Goal: Information Seeking & Learning: Learn about a topic

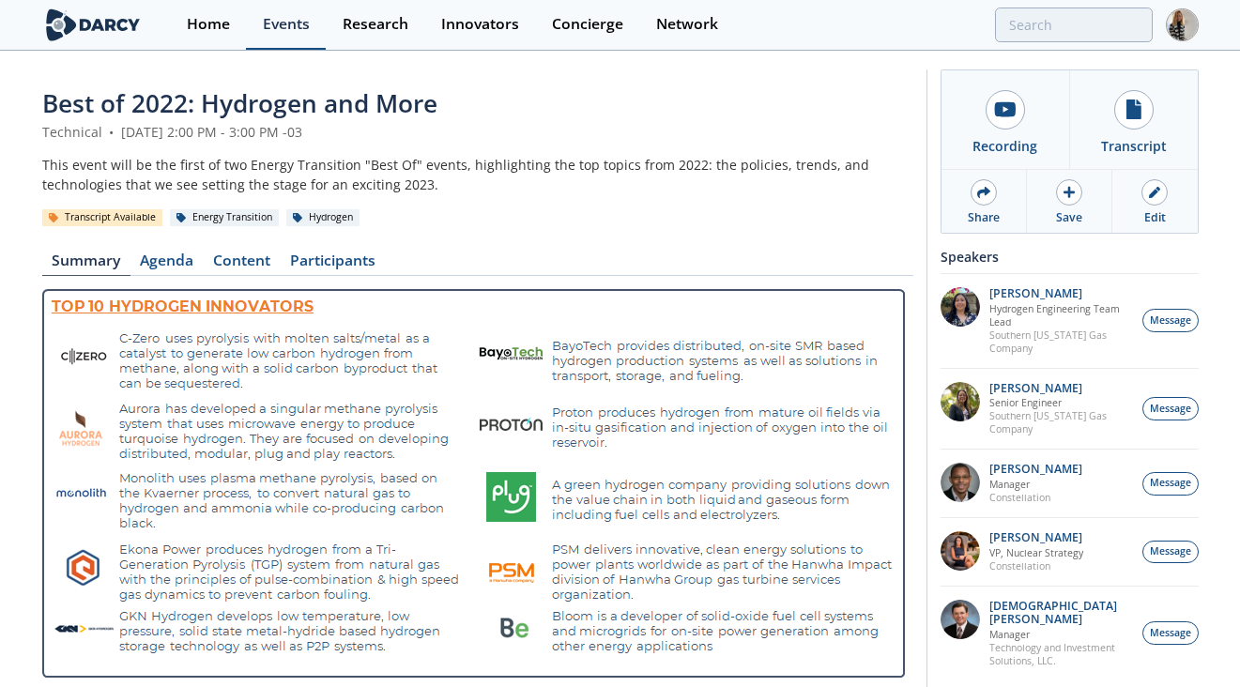
click at [282, 19] on div "Events" at bounding box center [286, 24] width 47 height 15
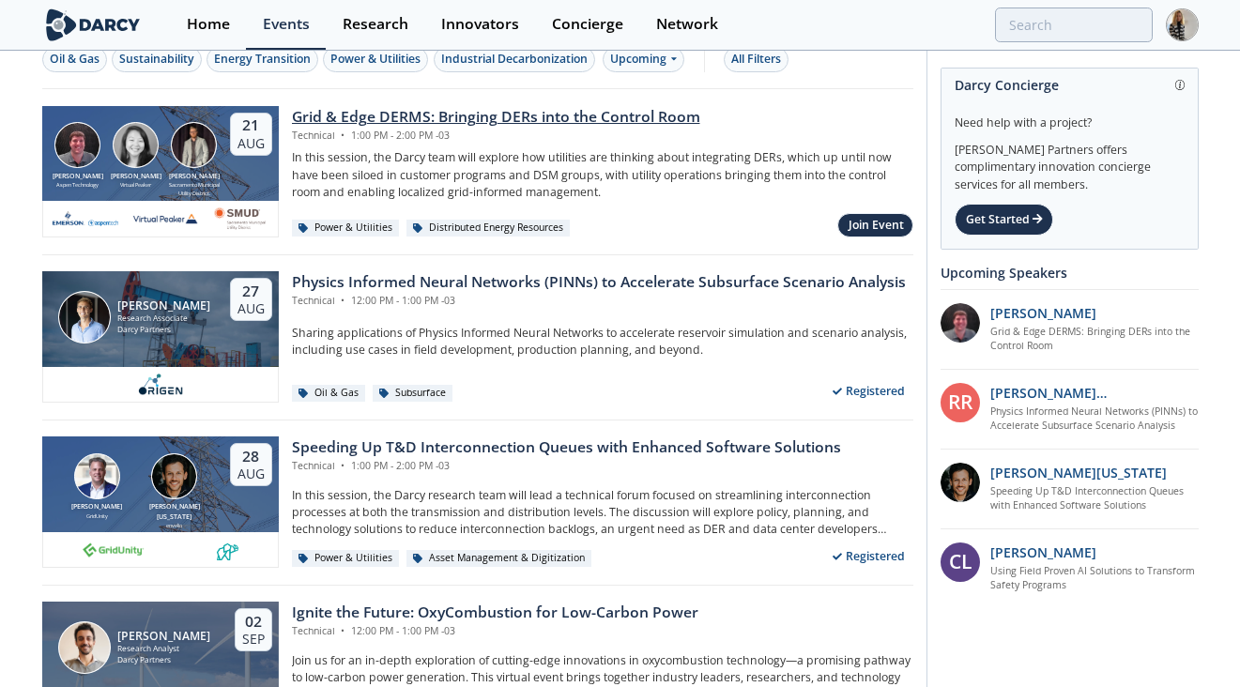
scroll to position [41, 0]
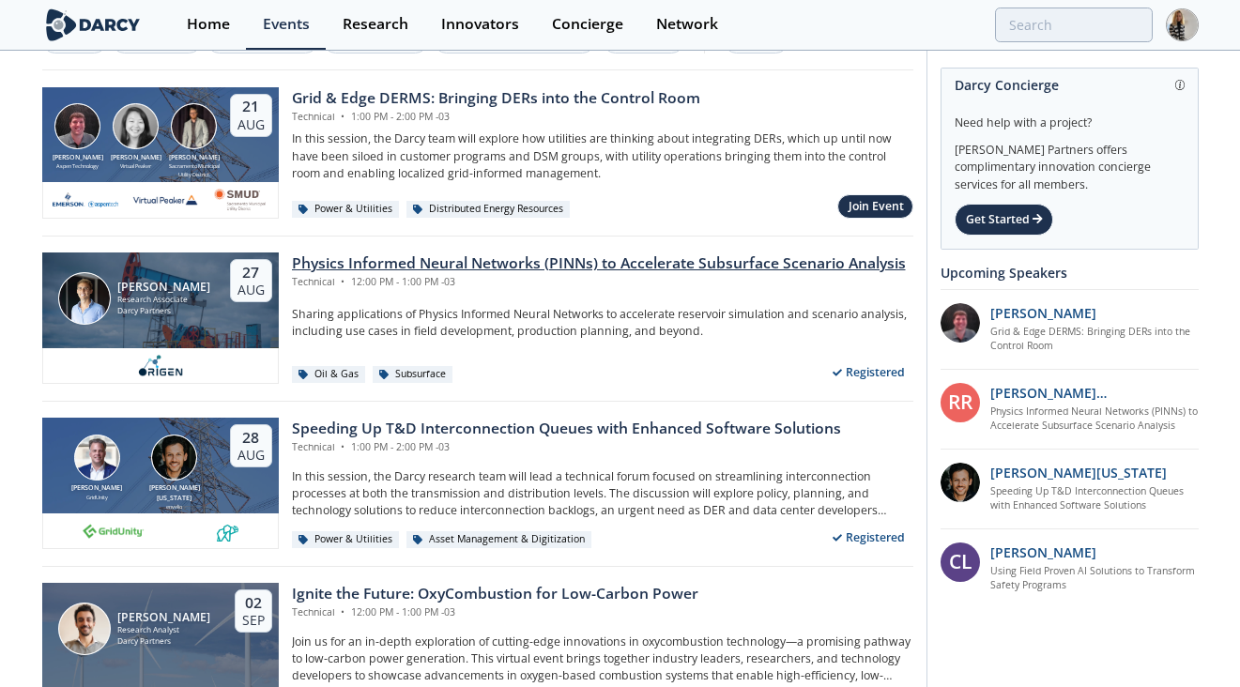
click at [514, 262] on div "Physics Informed Neural Networks (PINNs) to Accelerate Subsurface Scenario Anal…" at bounding box center [599, 263] width 614 height 23
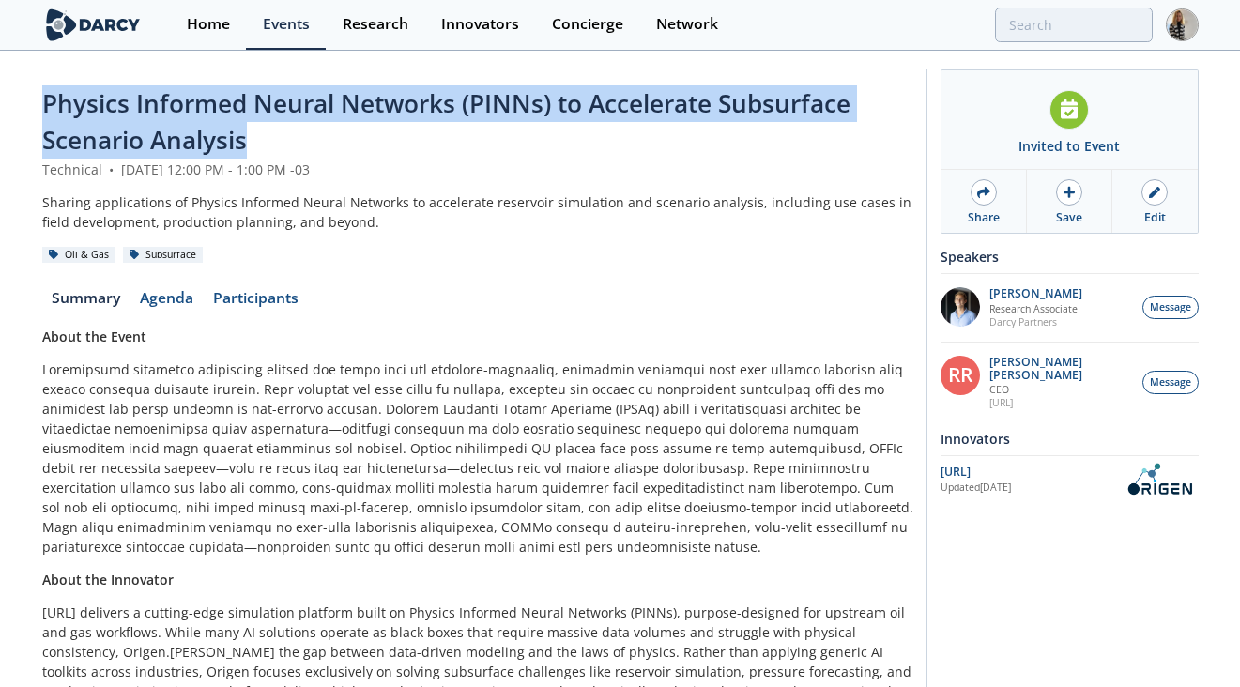
drag, startPoint x: 254, startPoint y: 141, endPoint x: 34, endPoint y: 106, distance: 223.3
click at [34, 106] on div "Physics Informed Neural Networks (PINNs) to Accelerate Subsurface Scenario Anal…" at bounding box center [620, 482] width 1240 height 859
click at [52, 101] on span "Physics Informed Neural Networks (PINNs) to Accelerate Subsurface Scenario Anal…" at bounding box center [446, 121] width 808 height 70
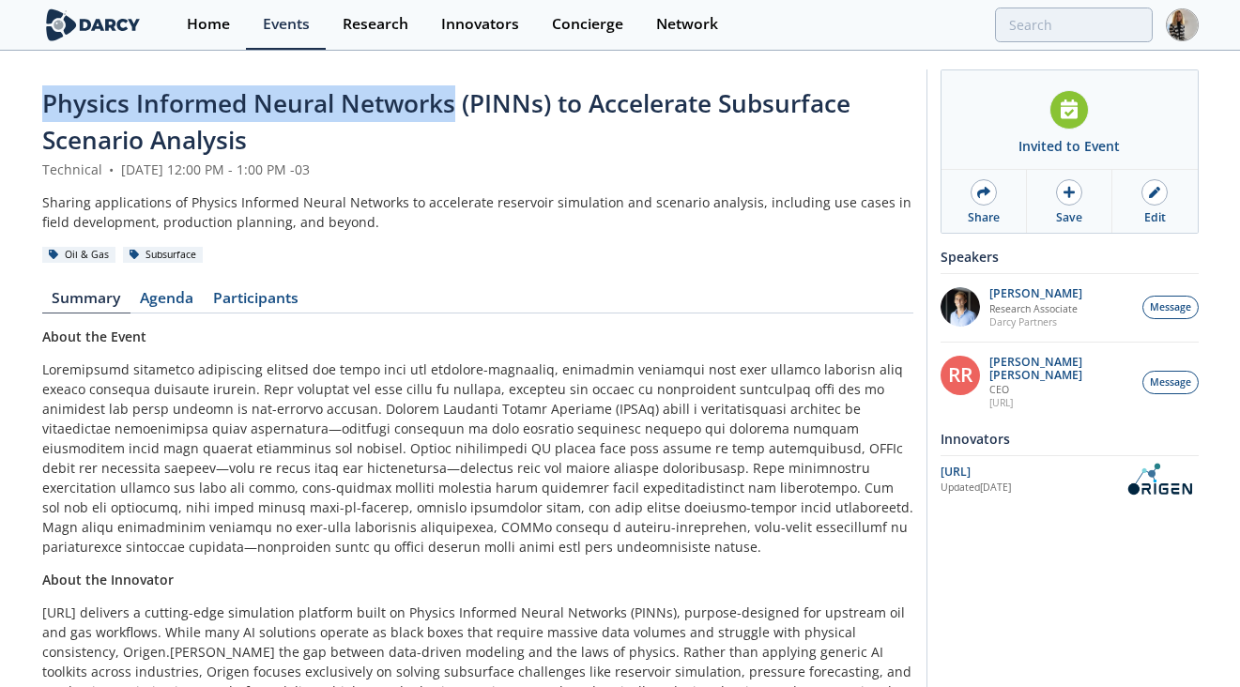
drag, startPoint x: 45, startPoint y: 102, endPoint x: 452, endPoint y: 97, distance: 407.4
click at [452, 97] on span "Physics Informed Neural Networks (PINNs) to Accelerate Subsurface Scenario Anal…" at bounding box center [446, 121] width 808 height 70
copy span "Physics Informed Neural Networks"
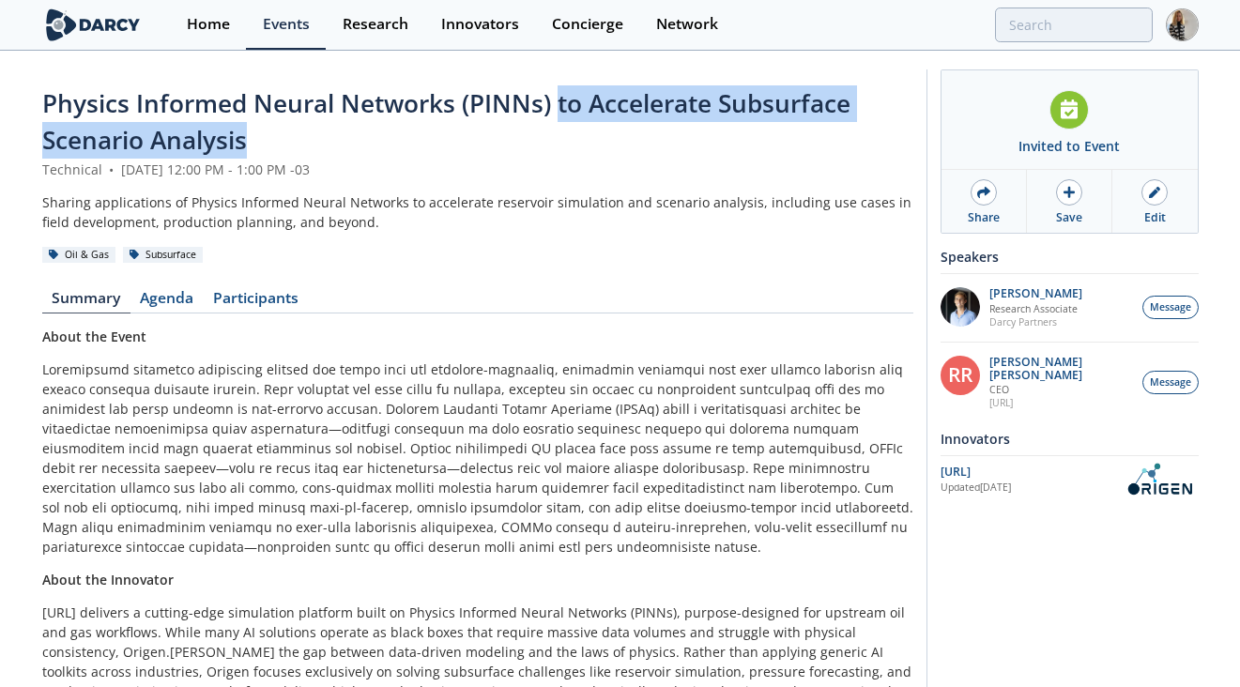
drag, startPoint x: 556, startPoint y: 103, endPoint x: 562, endPoint y: 132, distance: 29.8
click at [562, 132] on div "Physics Informed Neural Networks (PINNs) to Accelerate Subsurface Scenario Anal…" at bounding box center [477, 122] width 871 height 74
copy span "to Accelerate Subsurface Scenario Analysis"
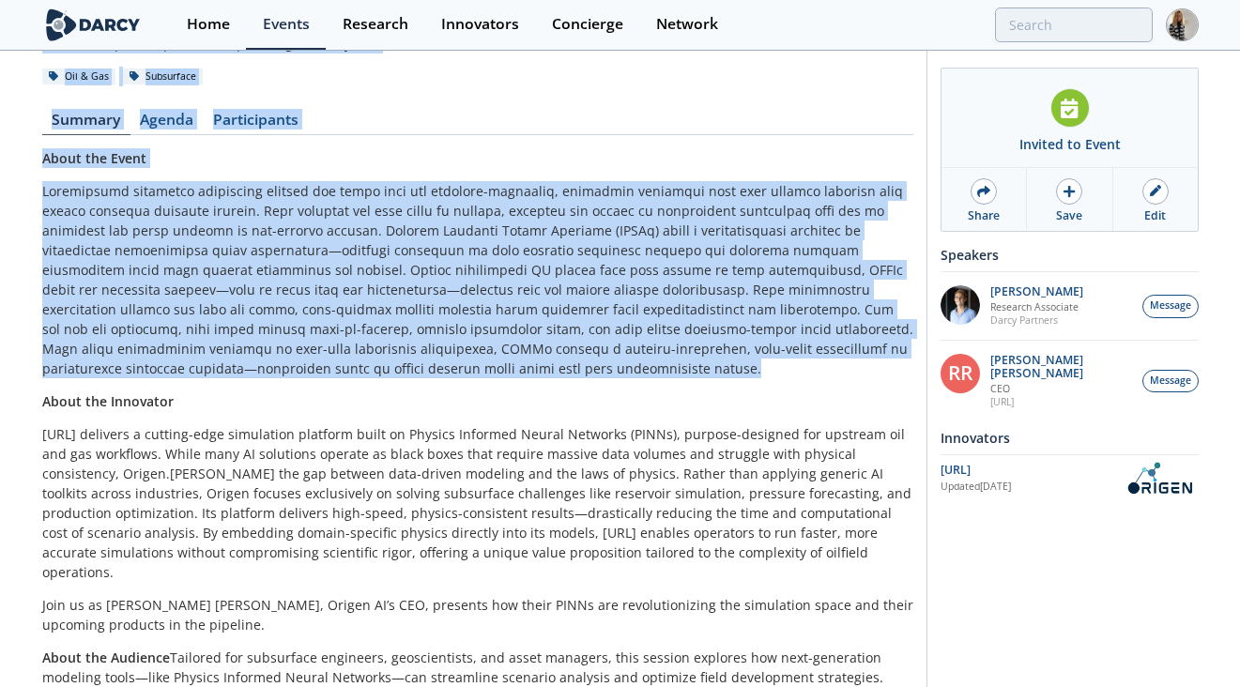
scroll to position [249, 0]
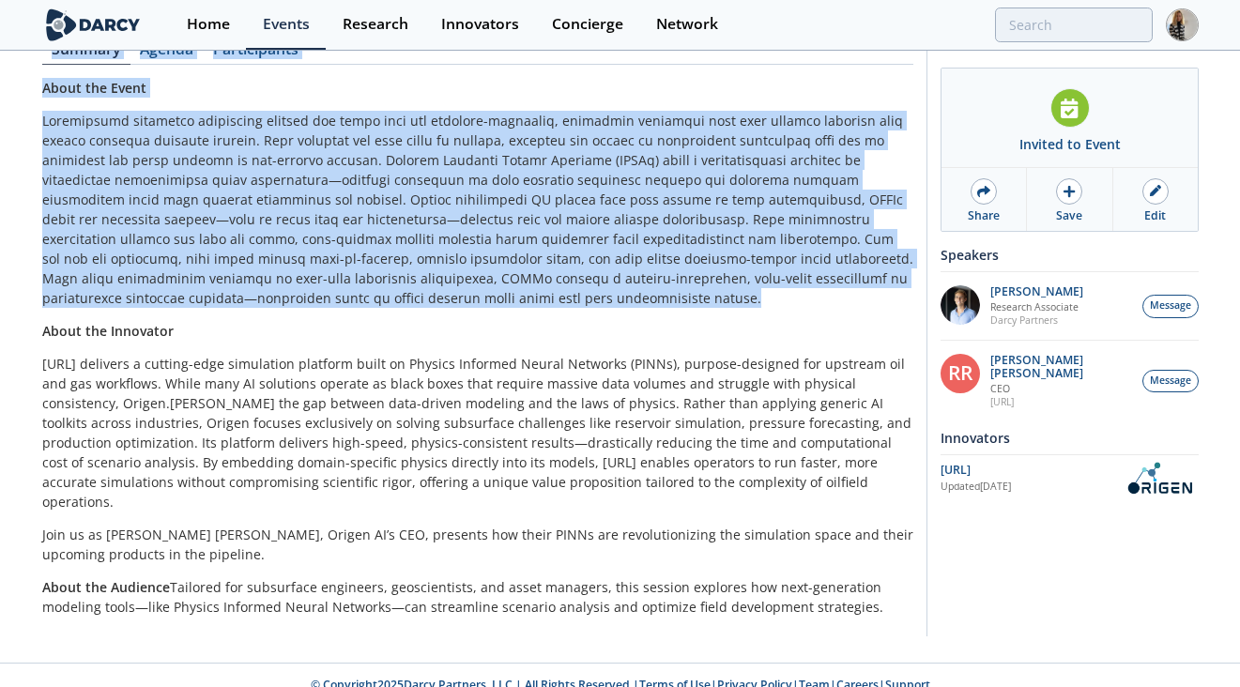
drag, startPoint x: 43, startPoint y: 99, endPoint x: 858, endPoint y: 589, distance: 950.6
click at [858, 589] on div "Physics Informed Neural Networks (PINNs) to Accelerate Subsurface Scenario Anal…" at bounding box center [477, 233] width 871 height 793
copy div "Physics Informed Neural Networks (PINNs) to Accelerate Subsurface Scenario Anal…"
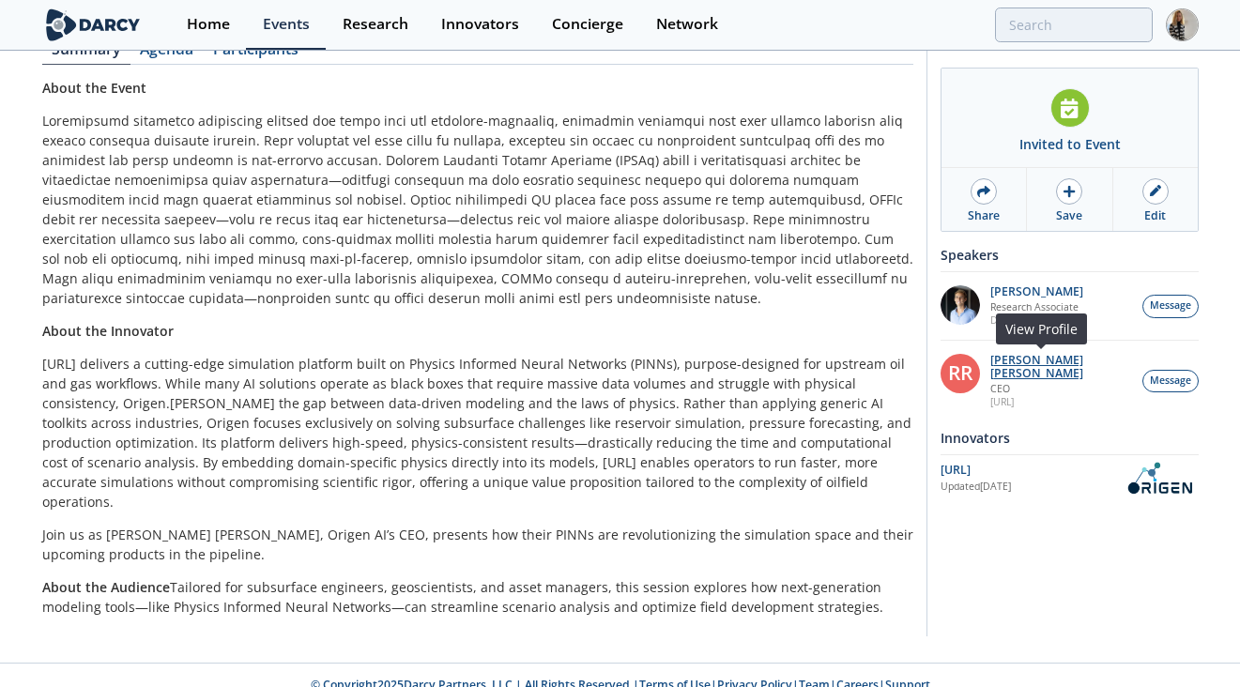
click at [1064, 357] on p "[PERSON_NAME] [PERSON_NAME]" at bounding box center [1061, 367] width 143 height 26
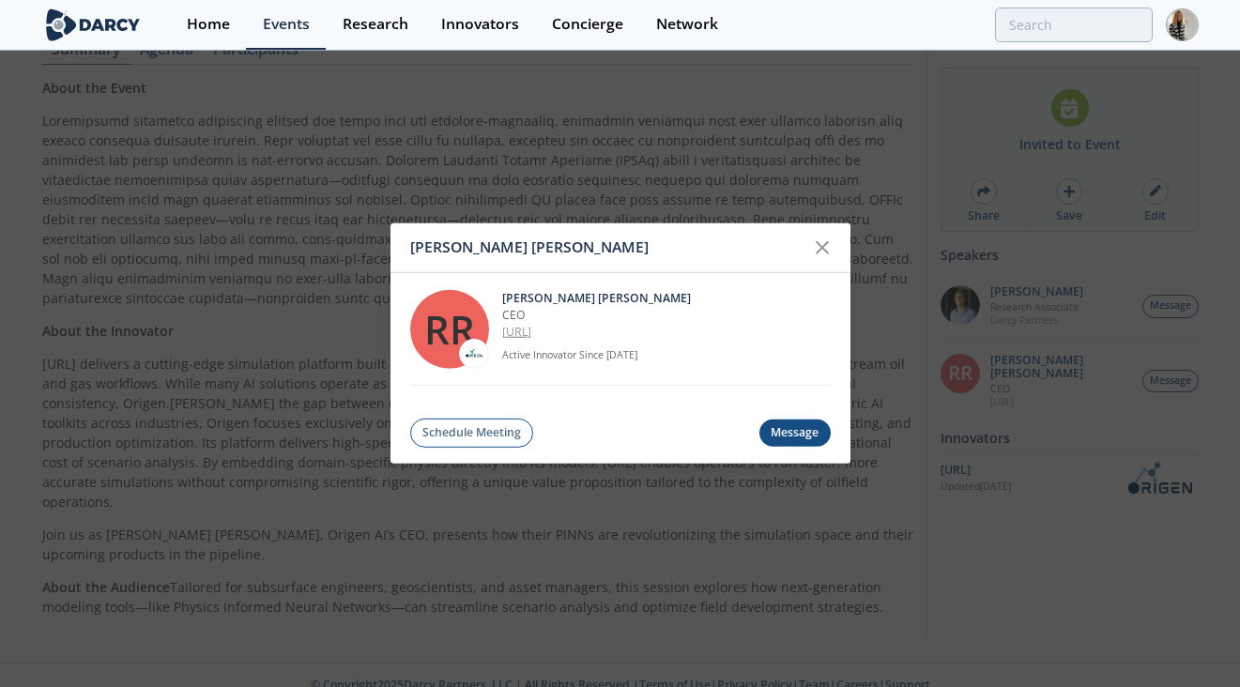
drag, startPoint x: 503, startPoint y: 294, endPoint x: 568, endPoint y: 328, distance: 73.5
click at [568, 328] on div "Ruben Rodriguez Torrado CEO OriGen.AI Active Innovator Since Mar. 2022" at bounding box center [666, 328] width 328 height 79
copy div "Ruben Rodriguez Torrado CEO OriGen.AI"
click at [813, 239] on icon at bounding box center [822, 248] width 23 height 23
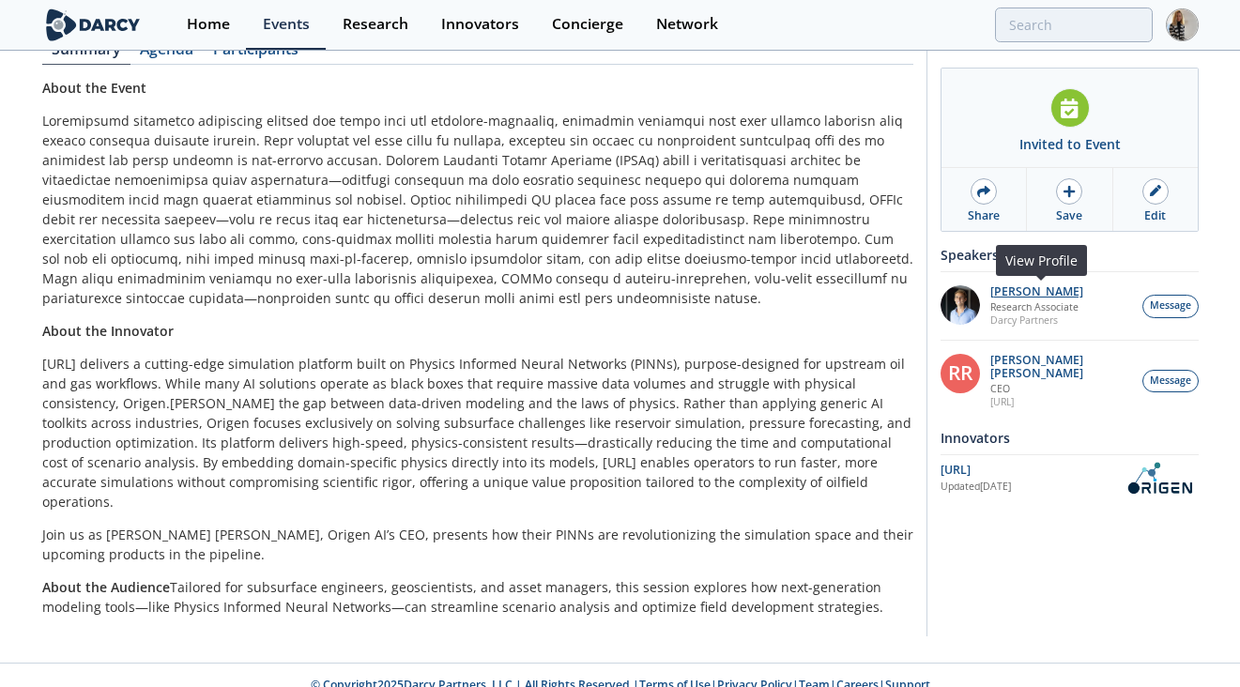
click at [1010, 296] on p "[PERSON_NAME]" at bounding box center [1036, 291] width 93 height 13
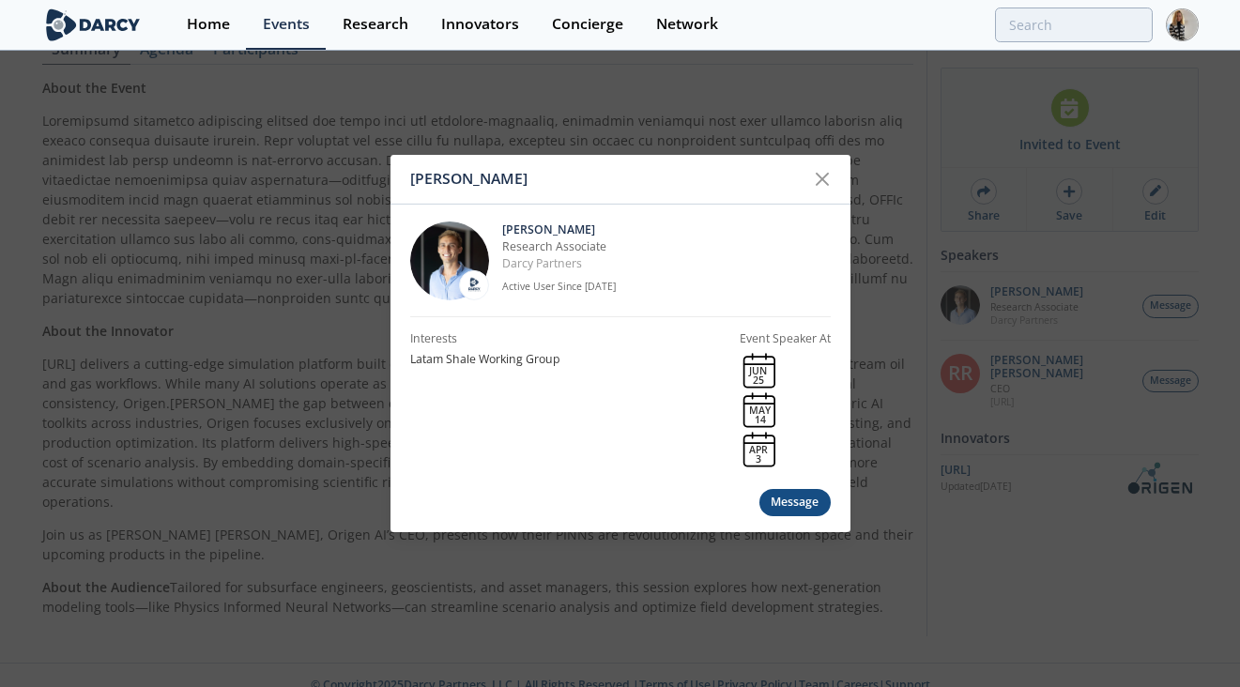
drag, startPoint x: 497, startPoint y: 276, endPoint x: 621, endPoint y: 298, distance: 125.9
click at [621, 298] on div "Juan Mayol Research Associate Darcy Partners Active User Since Nov. 2022" at bounding box center [620, 261] width 420 height 113
drag, startPoint x: 619, startPoint y: 246, endPoint x: 498, endPoint y: 233, distance: 121.8
click at [498, 233] on div "Juan Mayol Research Associate Darcy Partners Active User Since Nov. 2022" at bounding box center [620, 261] width 420 height 113
copy div "Juan Mayol Research Associate"
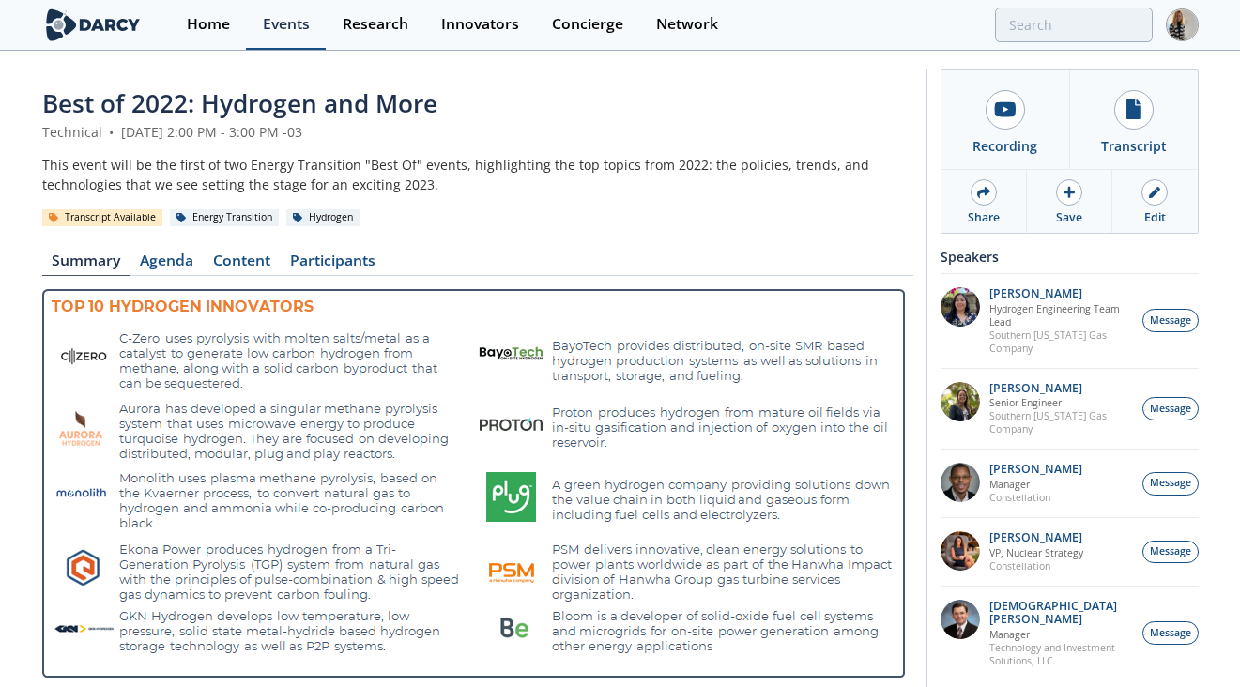
click at [282, 19] on div "Events" at bounding box center [286, 24] width 47 height 15
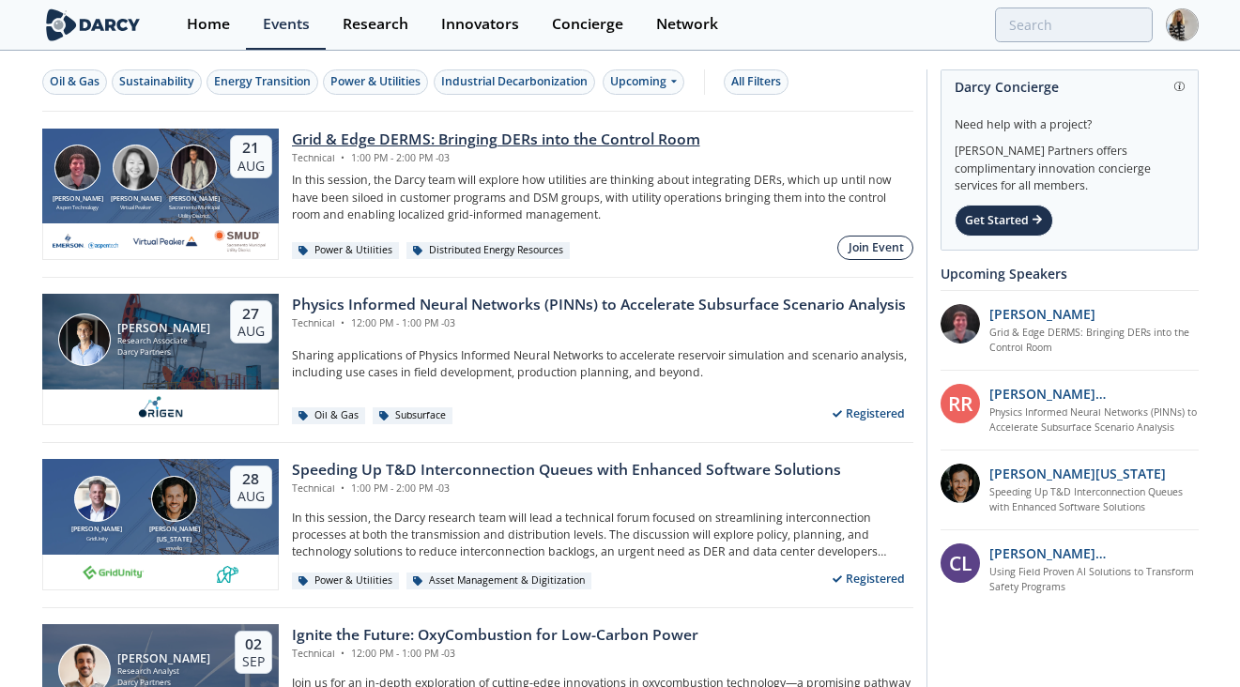
click at [869, 251] on div "Join Event" at bounding box center [875, 247] width 55 height 17
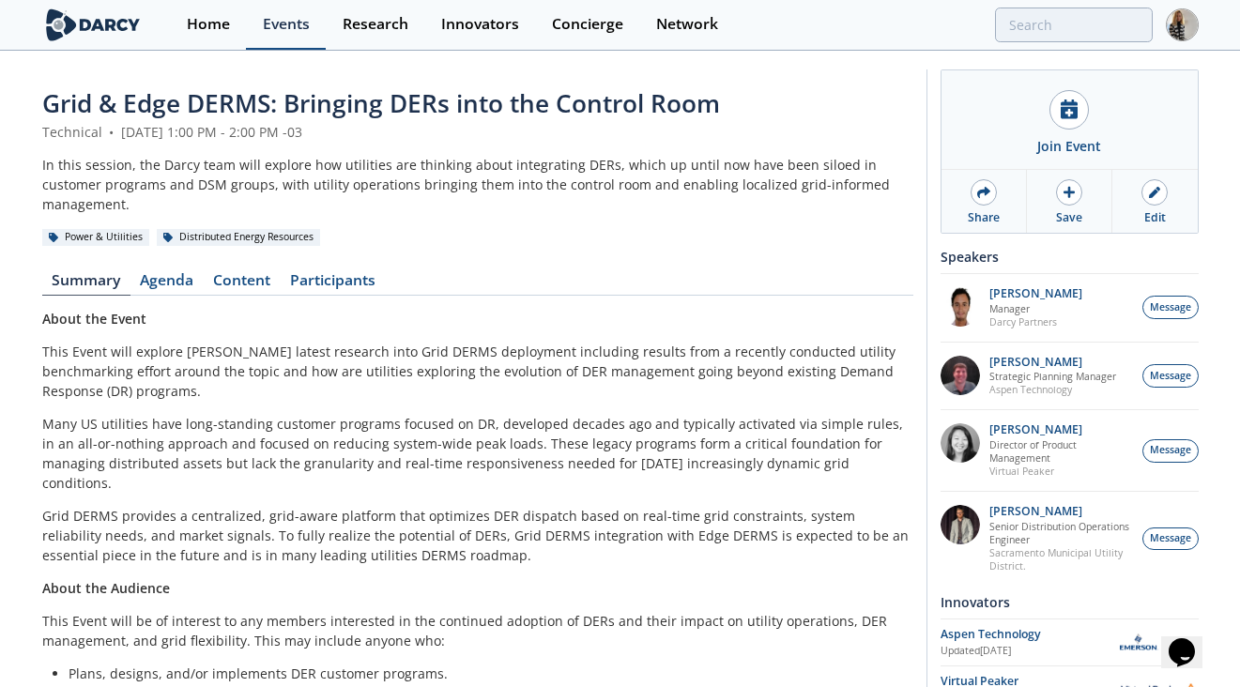
click at [280, 31] on div "Events" at bounding box center [286, 24] width 47 height 15
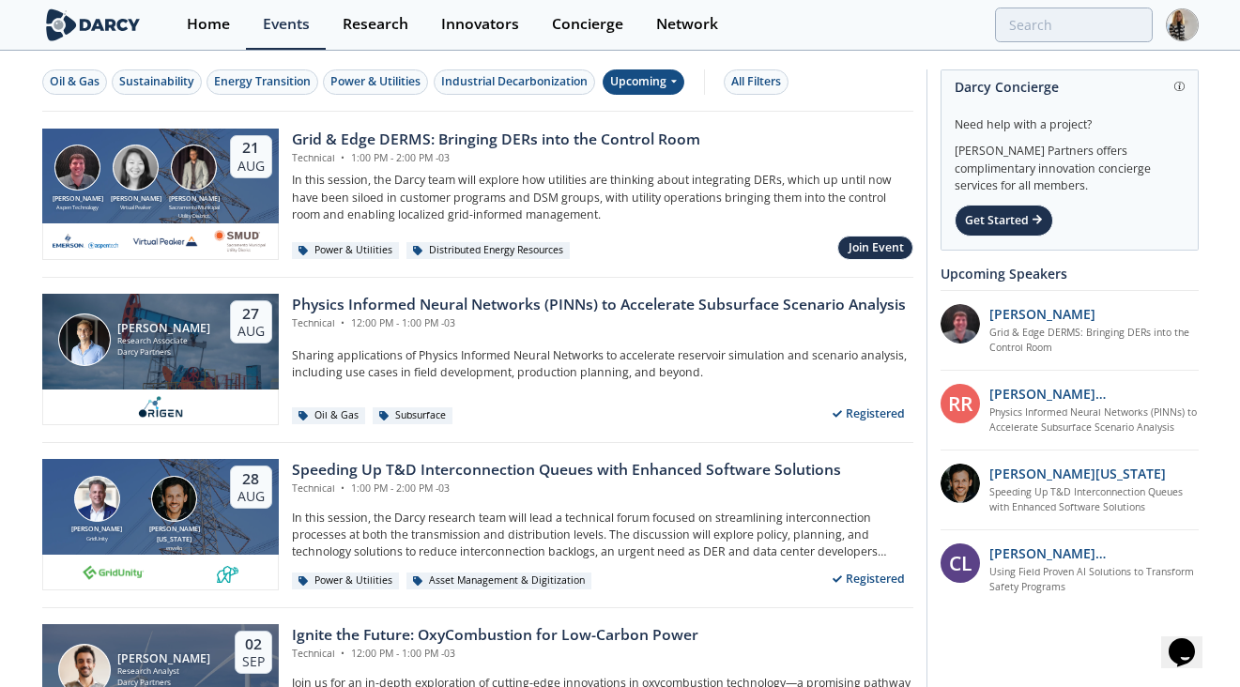
click at [666, 74] on div "Upcoming" at bounding box center [644, 81] width 82 height 25
click at [646, 139] on div "Past" at bounding box center [666, 144] width 116 height 30
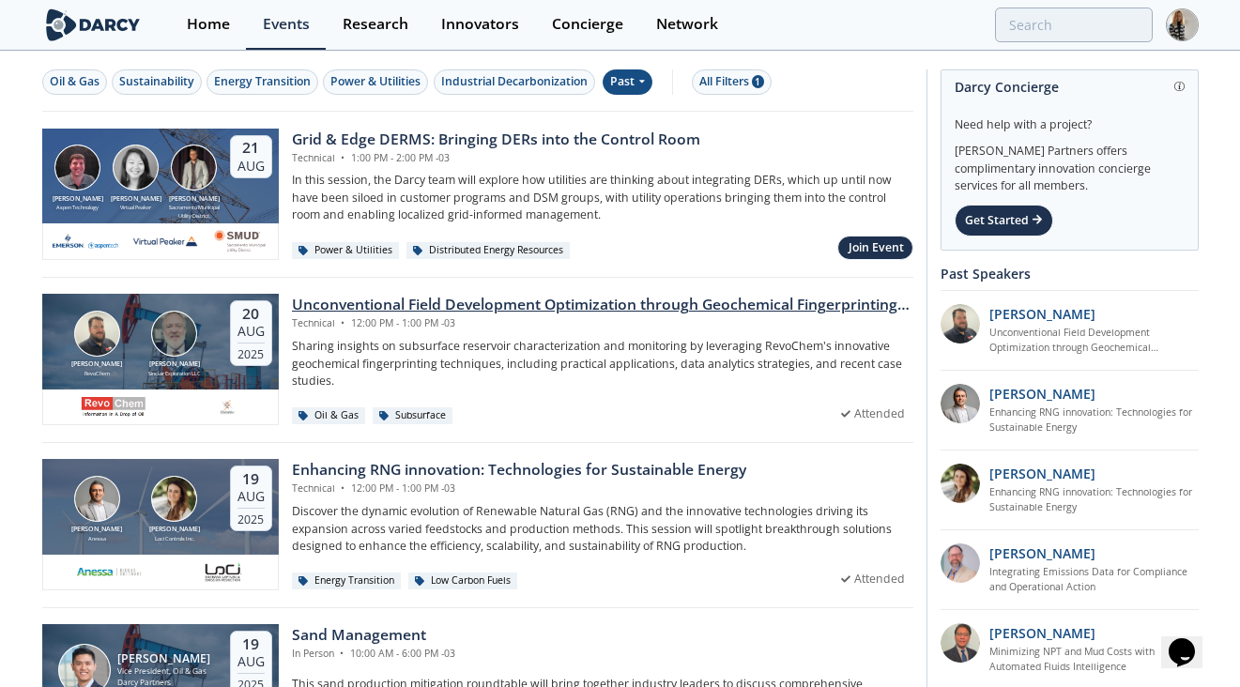
click at [643, 299] on div "Unconventional Field Development Optimization through Geochemical Fingerprintin…" at bounding box center [602, 305] width 621 height 23
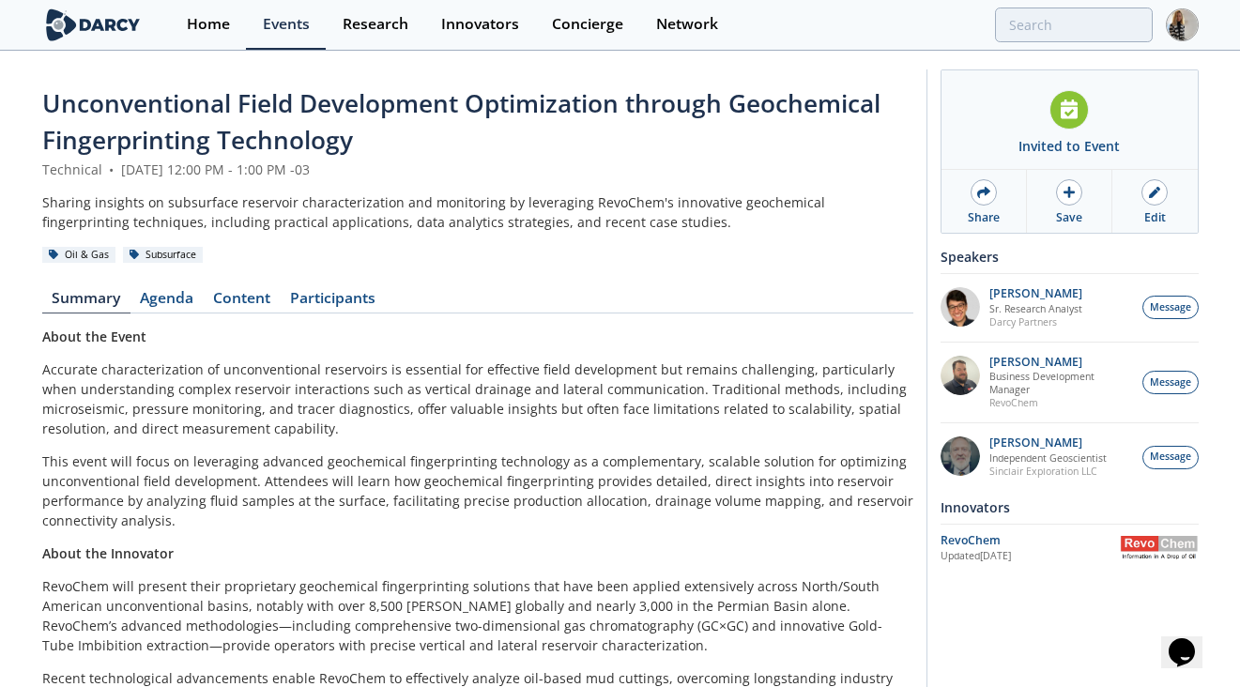
click at [288, 141] on span "Unconventional Field Development Optimization through Geochemical Fingerprintin…" at bounding box center [461, 121] width 838 height 70
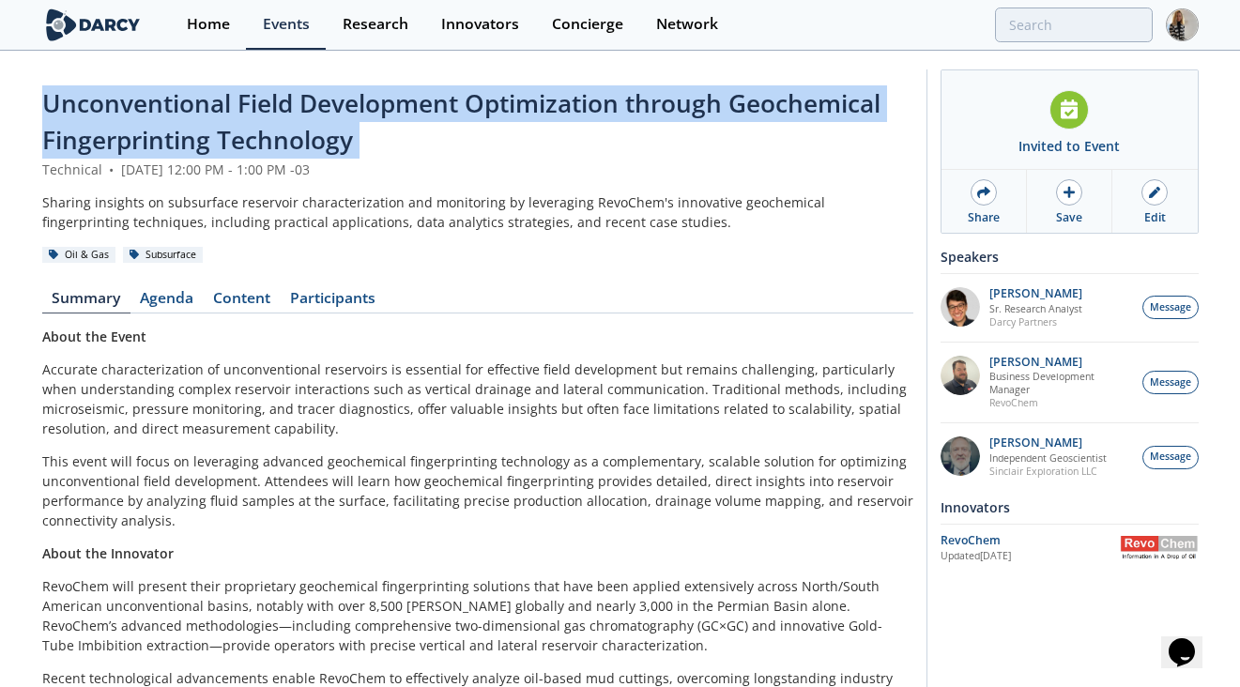
click at [288, 141] on span "Unconventional Field Development Optimization through Geochemical Fingerprintin…" at bounding box center [461, 121] width 838 height 70
copy header "Unconventional Field Development Optimization through Geochemical Fingerprintin…"
click at [279, 96] on span "Unconventional Field Development Optimization through Geochemical Fingerprintin…" at bounding box center [461, 121] width 838 height 70
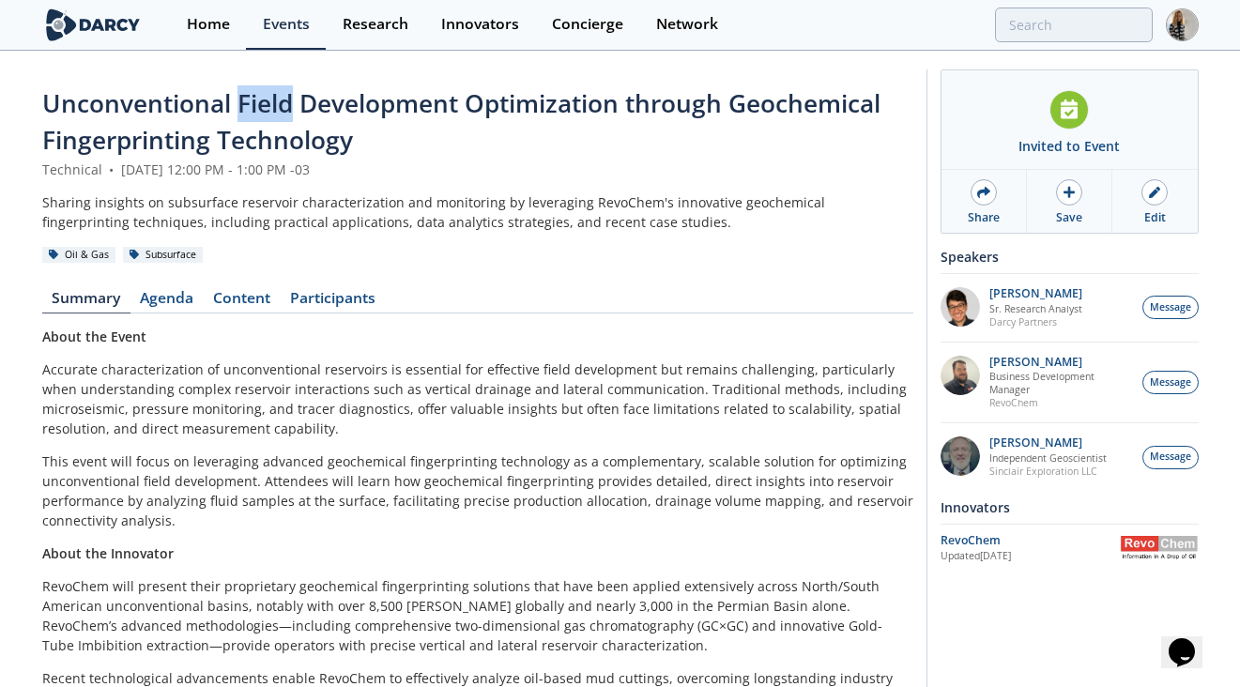
click at [279, 96] on span "Unconventional Field Development Optimization through Geochemical Fingerprintin…" at bounding box center [461, 121] width 838 height 70
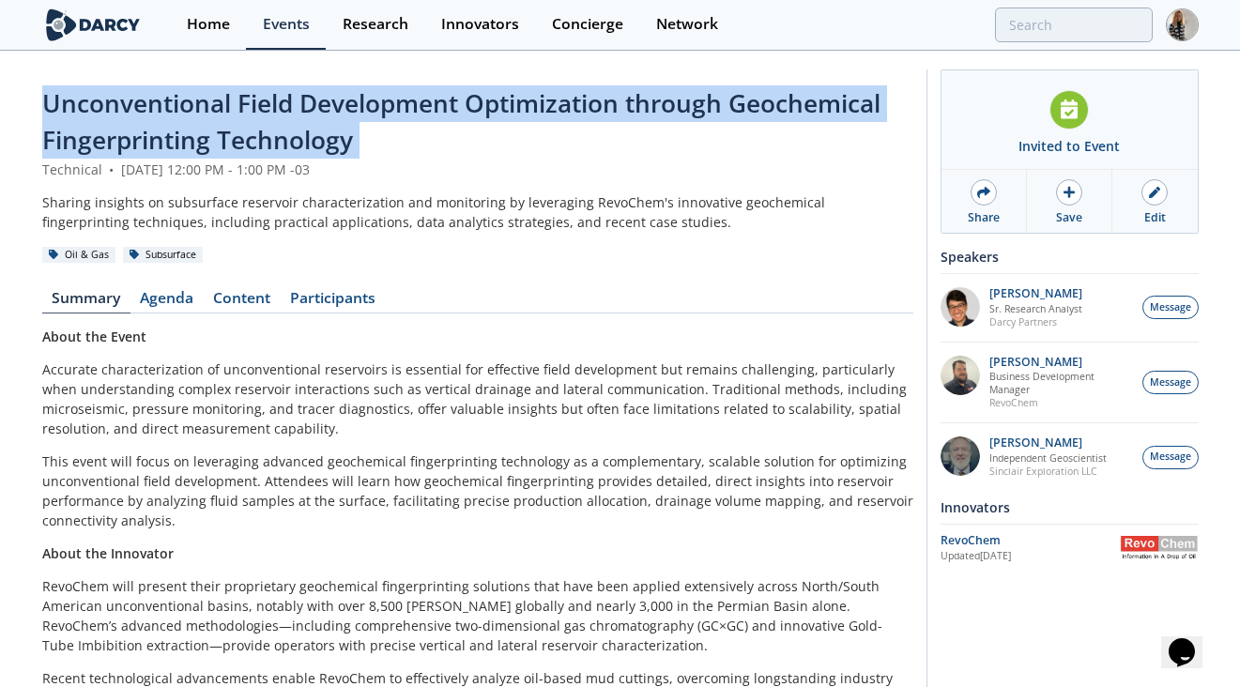
click at [279, 96] on span "Unconventional Field Development Optimization through Geochemical Fingerprintin…" at bounding box center [461, 121] width 838 height 70
click at [153, 137] on span "Unconventional Field Development Optimization through Geochemical Fingerprintin…" at bounding box center [461, 121] width 838 height 70
drag, startPoint x: 42, startPoint y: 99, endPoint x: 345, endPoint y: 143, distance: 306.2
click at [345, 143] on span "Unconventional Field Development Optimization through Geochemical Fingerprintin…" at bounding box center [461, 121] width 838 height 70
copy span "Unconventional Field Development Optimization through Geochemical Fingerprintin…"
